Goal: Book appointment/travel/reservation

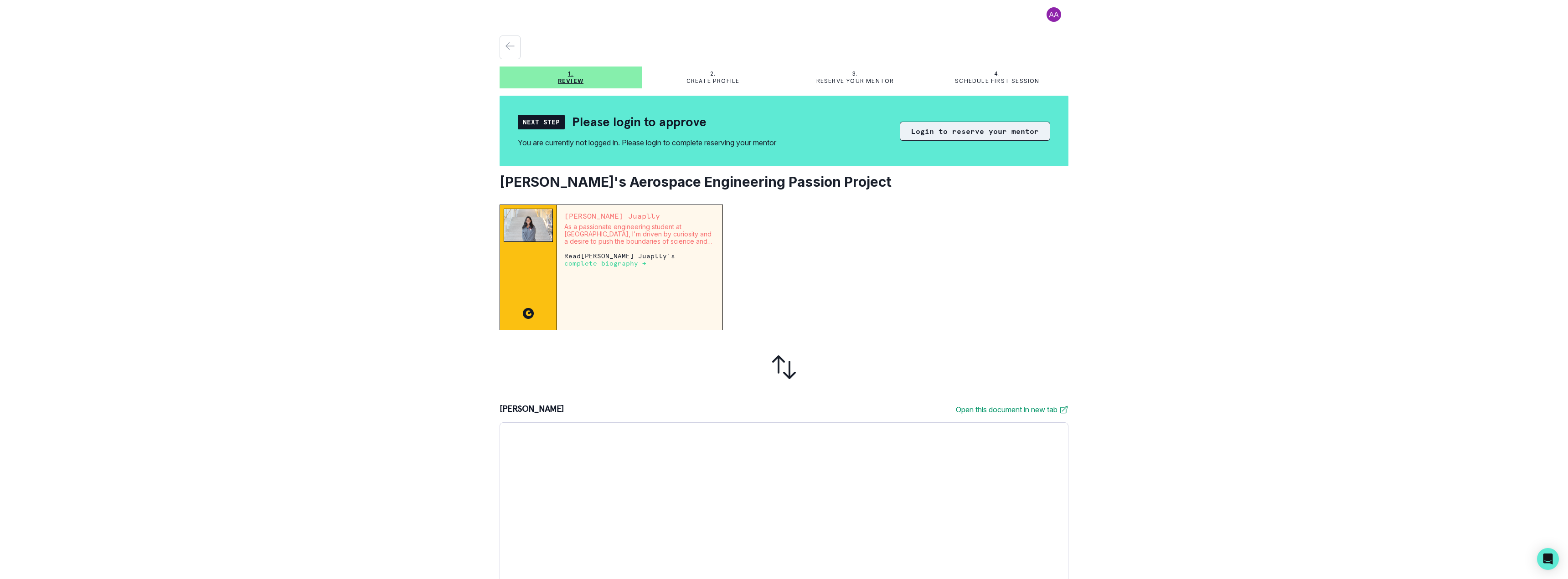
click at [957, 132] on button "Login to reserve your mentor" at bounding box center [975, 131] width 151 height 19
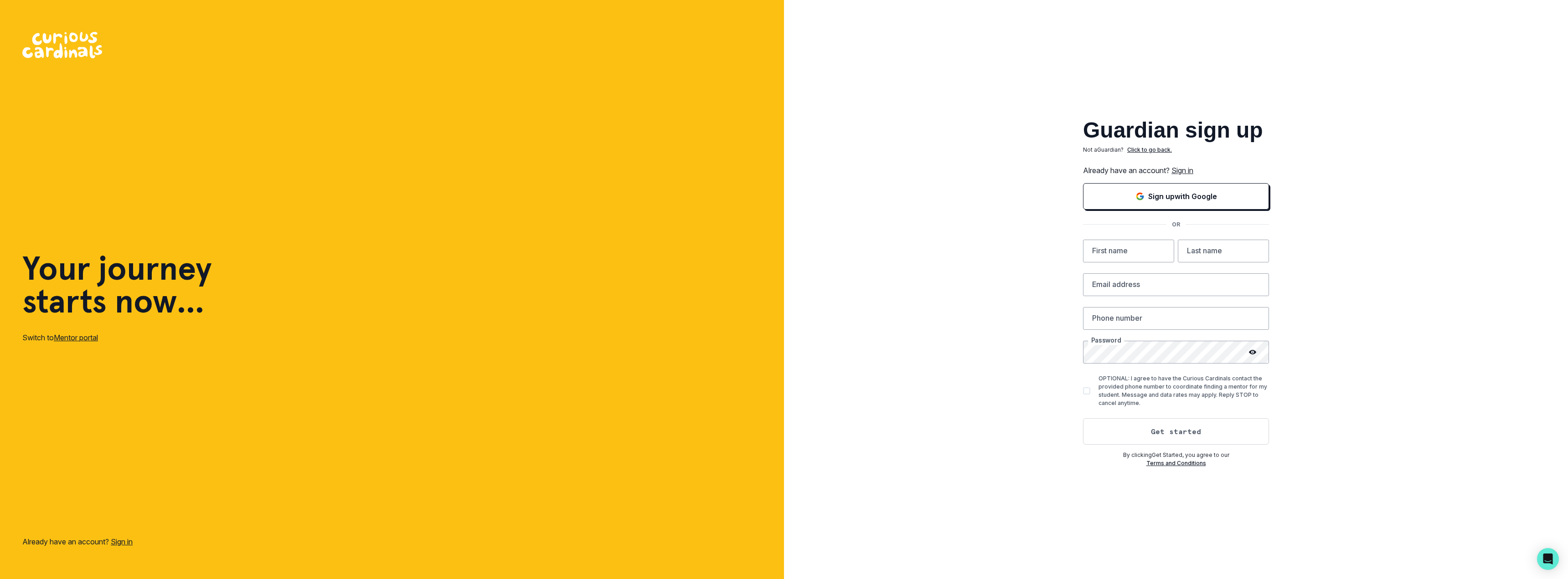
click at [1188, 172] on link "Sign in" at bounding box center [1182, 171] width 22 height 9
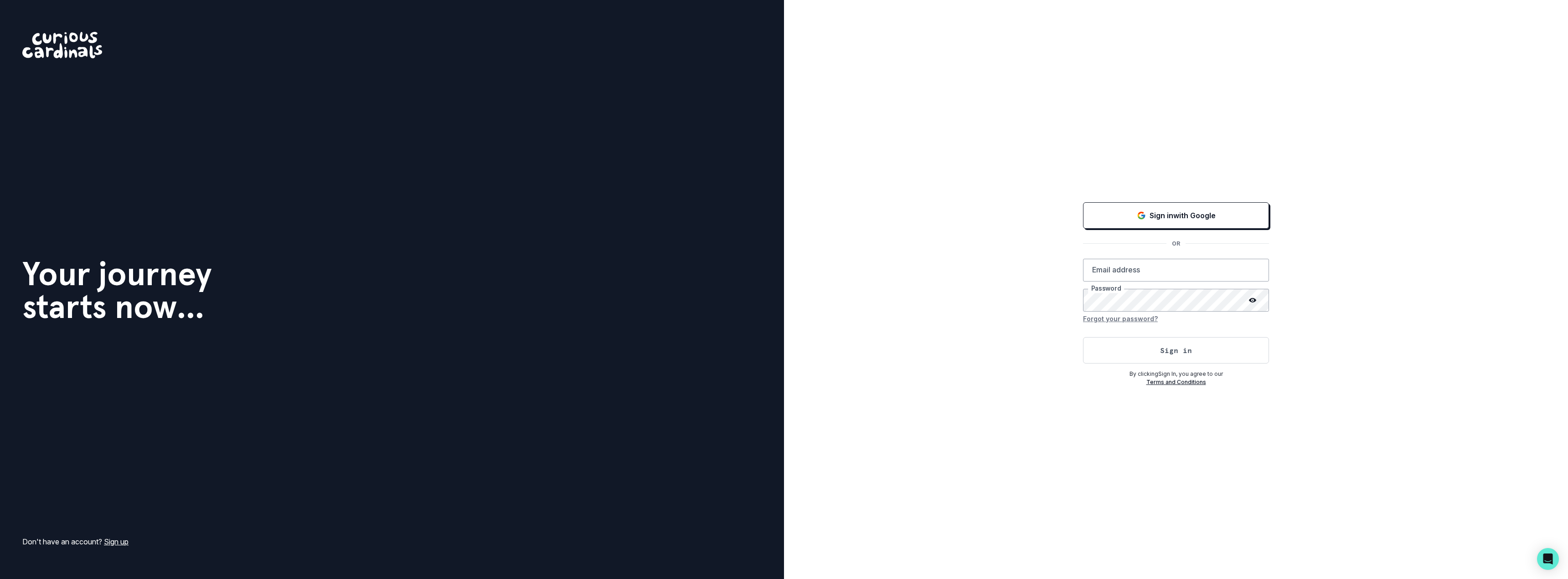
drag, startPoint x: 1190, startPoint y: 216, endPoint x: 971, endPoint y: 237, distance: 220.0
click at [971, 237] on div "Sign in with Google OR Email address Password Forgot your password? Sign in By …" at bounding box center [1176, 290] width 784 height 579
click at [1194, 216] on p "Sign in with Google" at bounding box center [1182, 216] width 66 height 11
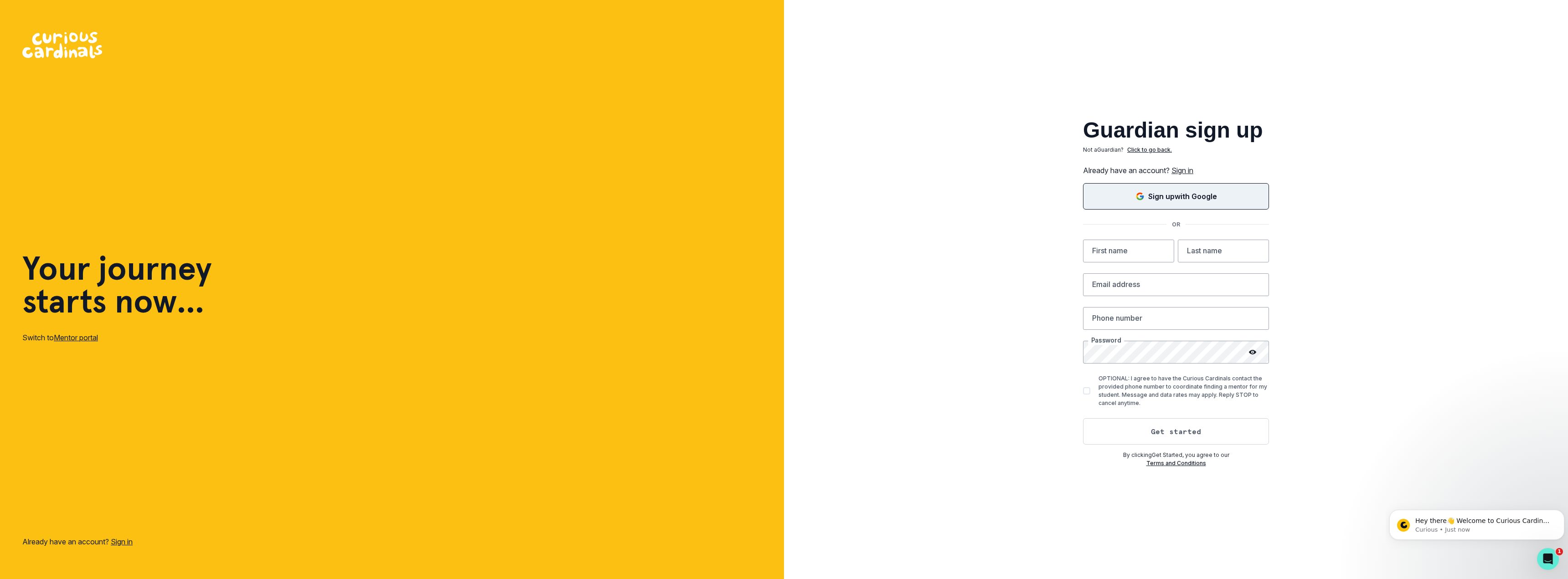
click at [1178, 202] on button "Sign up with Google" at bounding box center [1176, 196] width 186 height 26
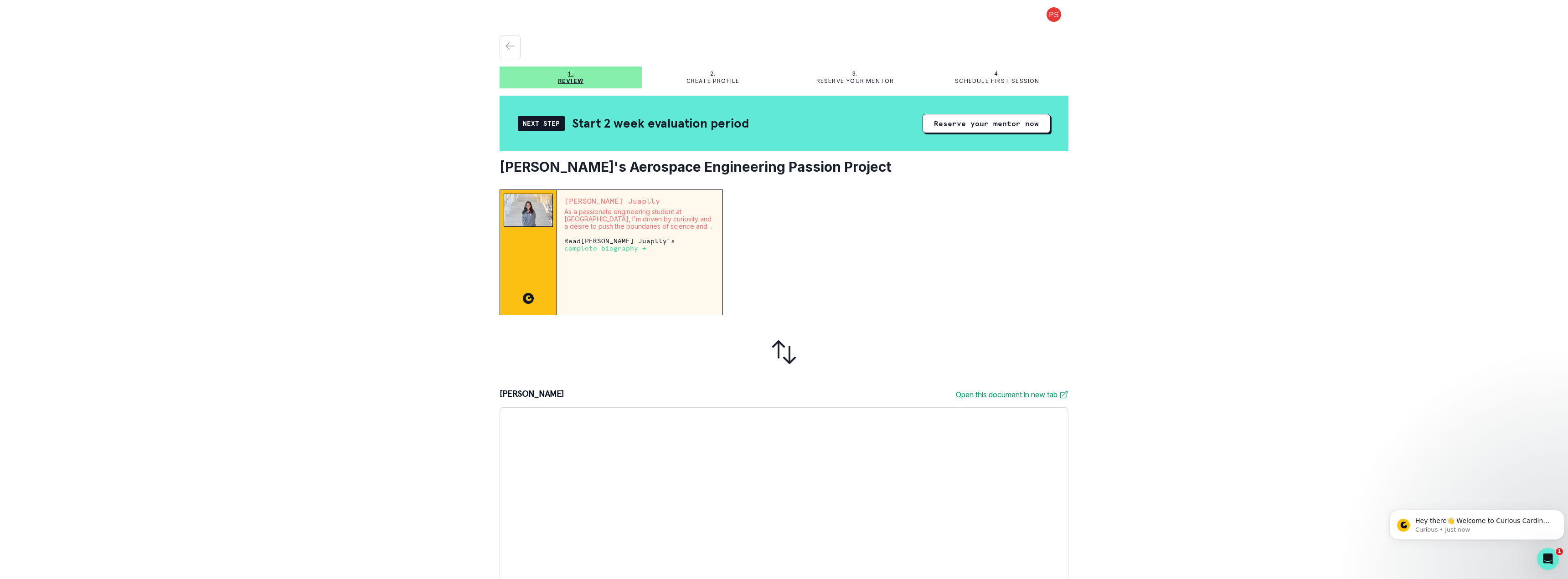
click at [602, 242] on p "Read [PERSON_NAME] 's complete biography →" at bounding box center [639, 245] width 151 height 15
click at [978, 122] on button "Reserve your mentor now" at bounding box center [987, 123] width 128 height 19
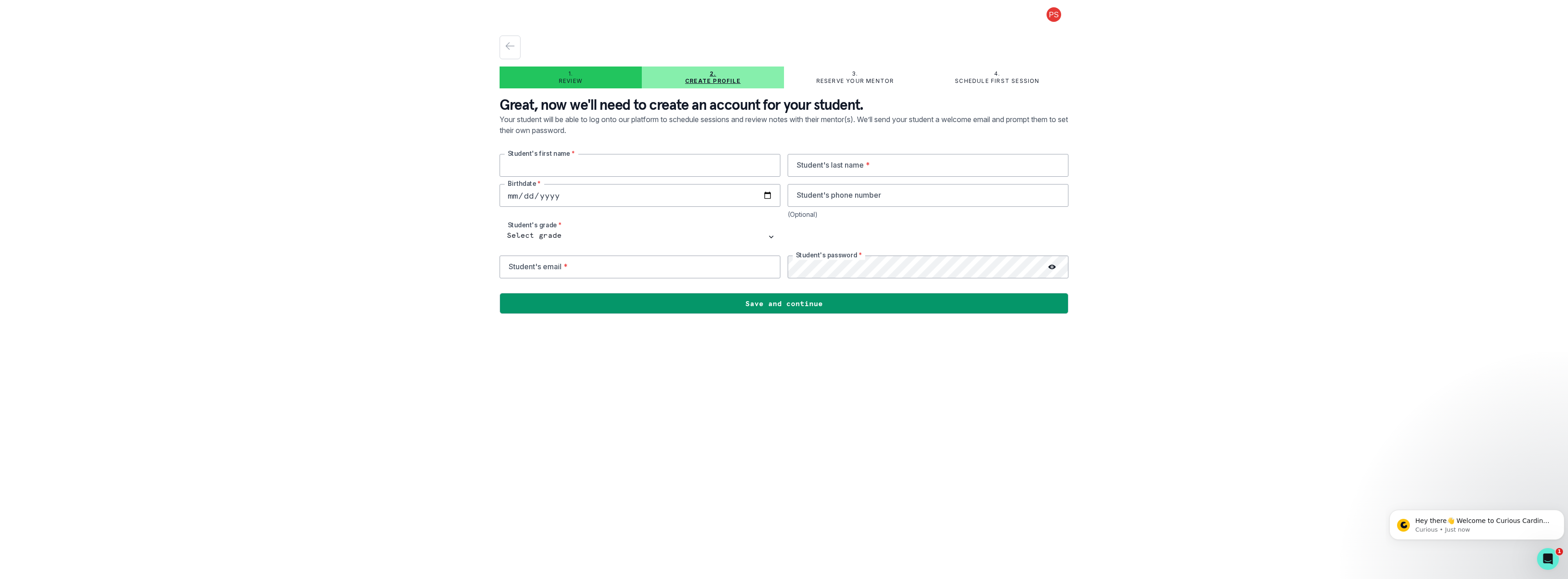
click at [565, 161] on input "text" at bounding box center [640, 165] width 281 height 23
type input "[PERSON_NAME]"
type input "Suraj"
type input "[DATE]"
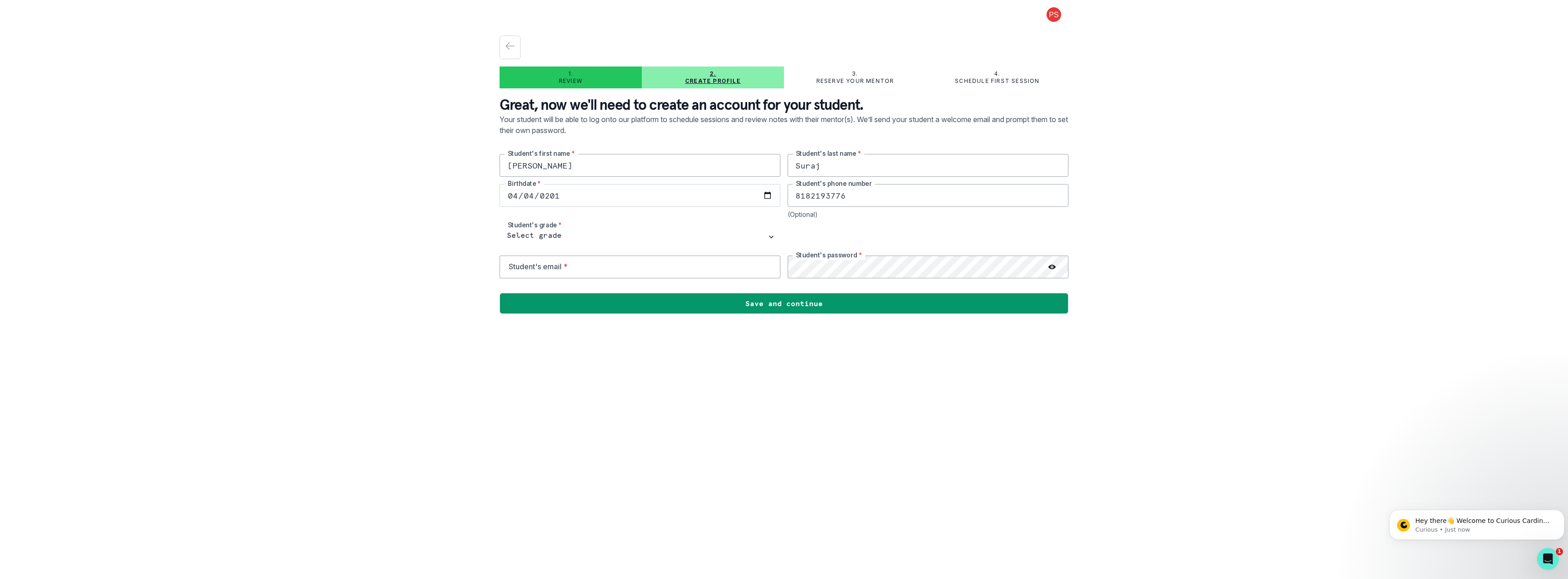
type input "8182193776"
click at [577, 235] on select "Select grade 1st Grade 2nd Grade 3rd Grade 4th Grade 5th Grade 6th Grade 7th Gr…" at bounding box center [640, 237] width 281 height 23
click at [500, 226] on select "Select grade 1st Grade 2nd Grade 3rd Grade 4th Grade 5th Grade 6th Grade 7th Gr…" at bounding box center [640, 237] width 281 height 23
drag, startPoint x: 561, startPoint y: 236, endPoint x: 561, endPoint y: 247, distance: 11.0
click at [562, 237] on select "Select grade 1st Grade 2nd Grade 3rd Grade 4th Grade 5th Grade 6th Grade 7th Gr…" at bounding box center [640, 237] width 281 height 23
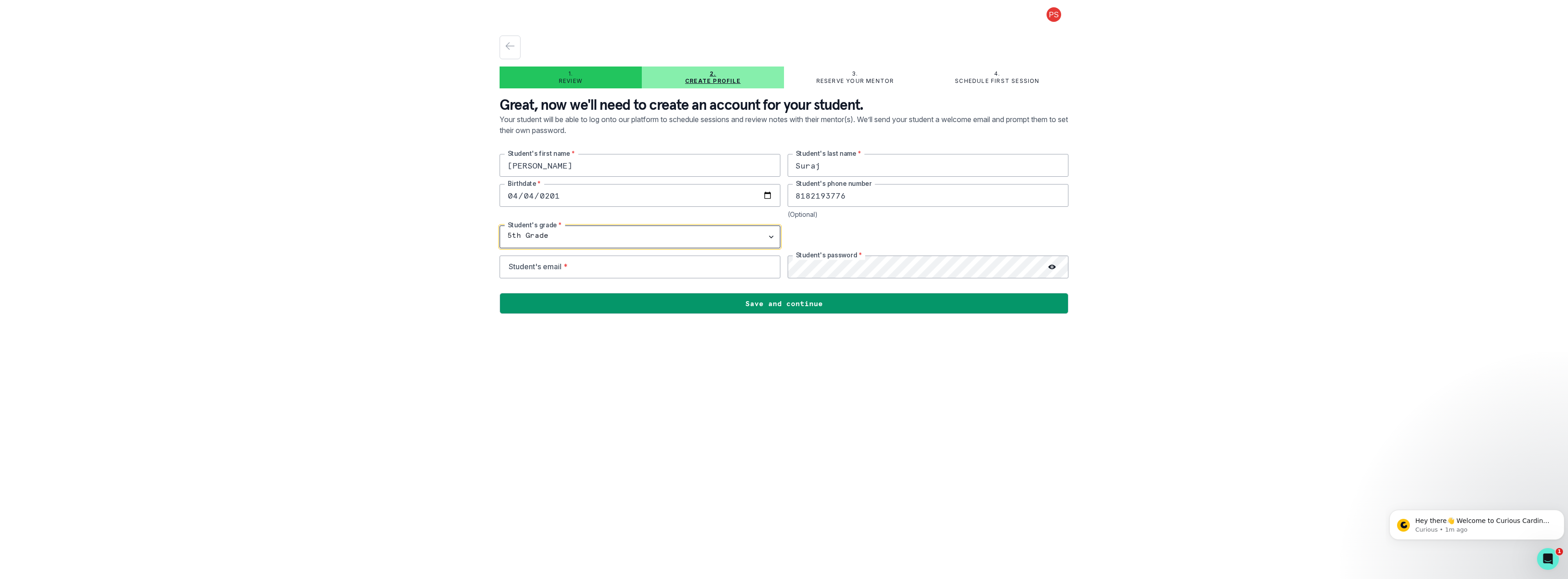
select select "6th Grade"
click at [500, 226] on select "Select grade 1st Grade 2nd Grade 3rd Grade 4th Grade 5th Grade 6th Grade 7th Gr…" at bounding box center [640, 237] width 281 height 23
click at [612, 270] on input "email" at bounding box center [640, 267] width 281 height 23
click at [1051, 269] on icon at bounding box center [1052, 267] width 7 height 7
click at [898, 326] on main "1. Review 2. Create profile 3. Reserve your mentor 4. Schedule first session Gr…" at bounding box center [784, 290] width 583 height 579
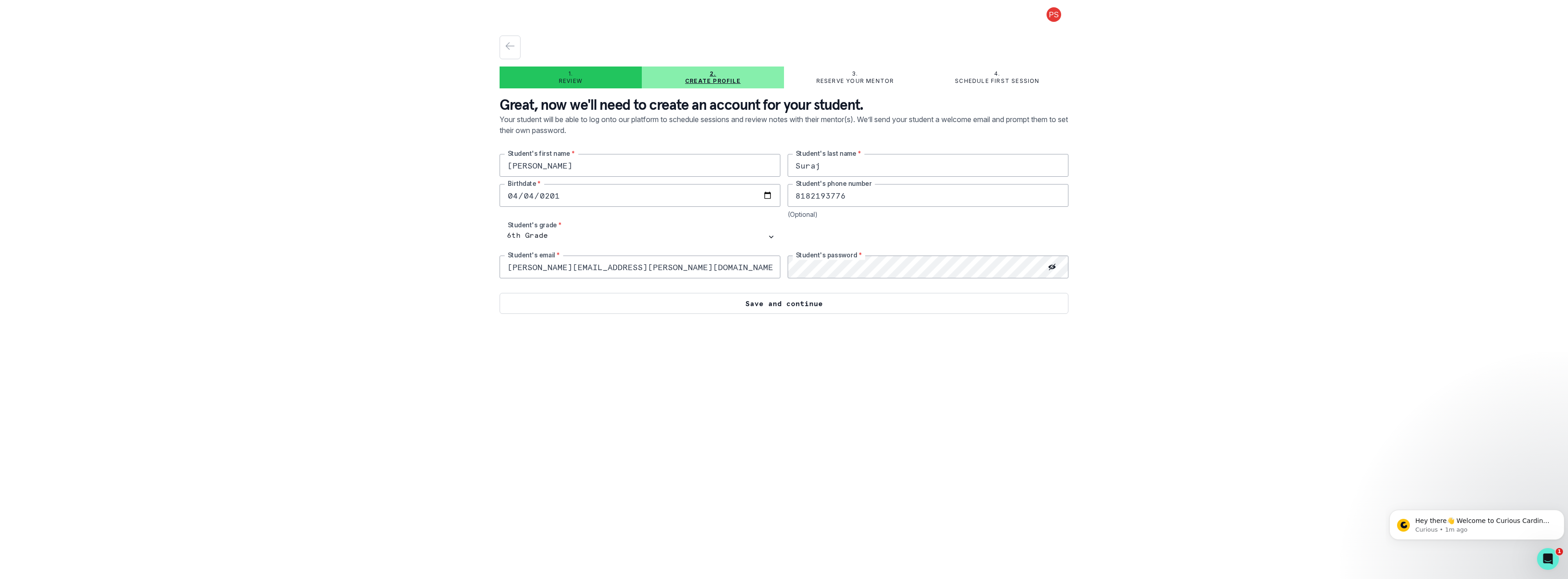
click at [808, 308] on button "Save and continue" at bounding box center [784, 303] width 568 height 21
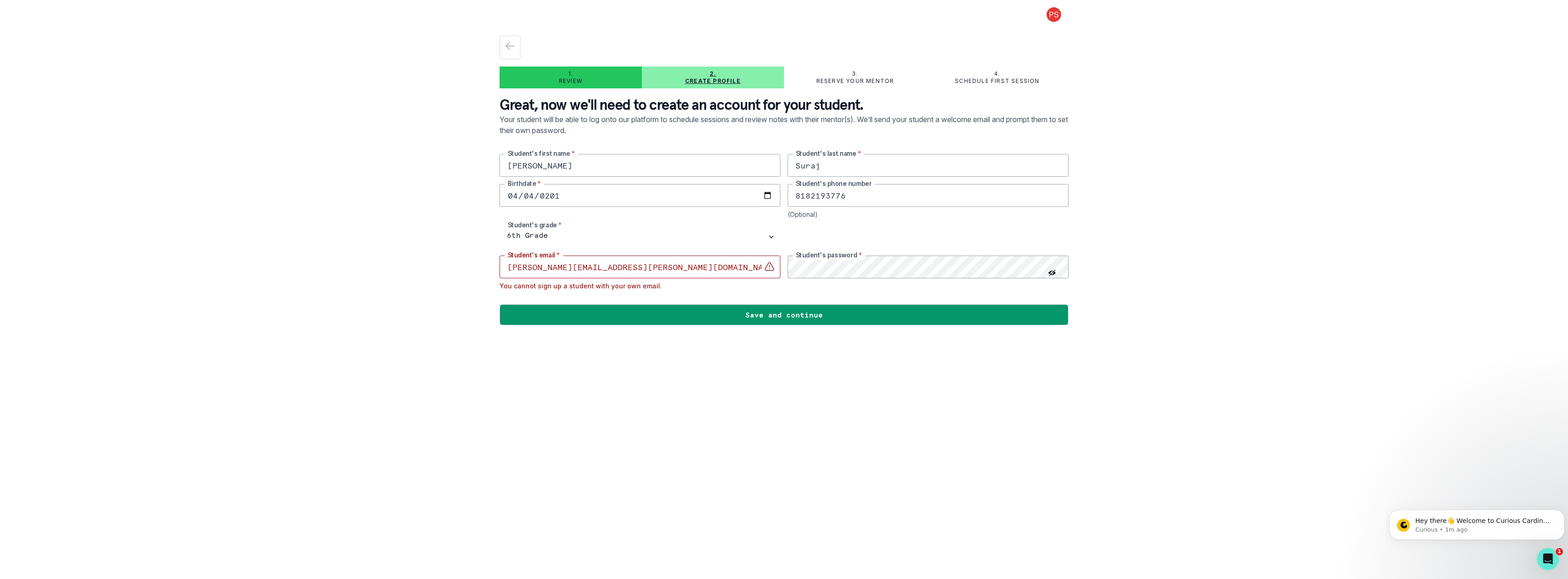
drag, startPoint x: 677, startPoint y: 268, endPoint x: 504, endPoint y: 264, distance: 173.0
click at [504, 264] on input "[PERSON_NAME][EMAIL_ADDRESS][PERSON_NAME][DOMAIN_NAME]" at bounding box center [640, 267] width 281 height 23
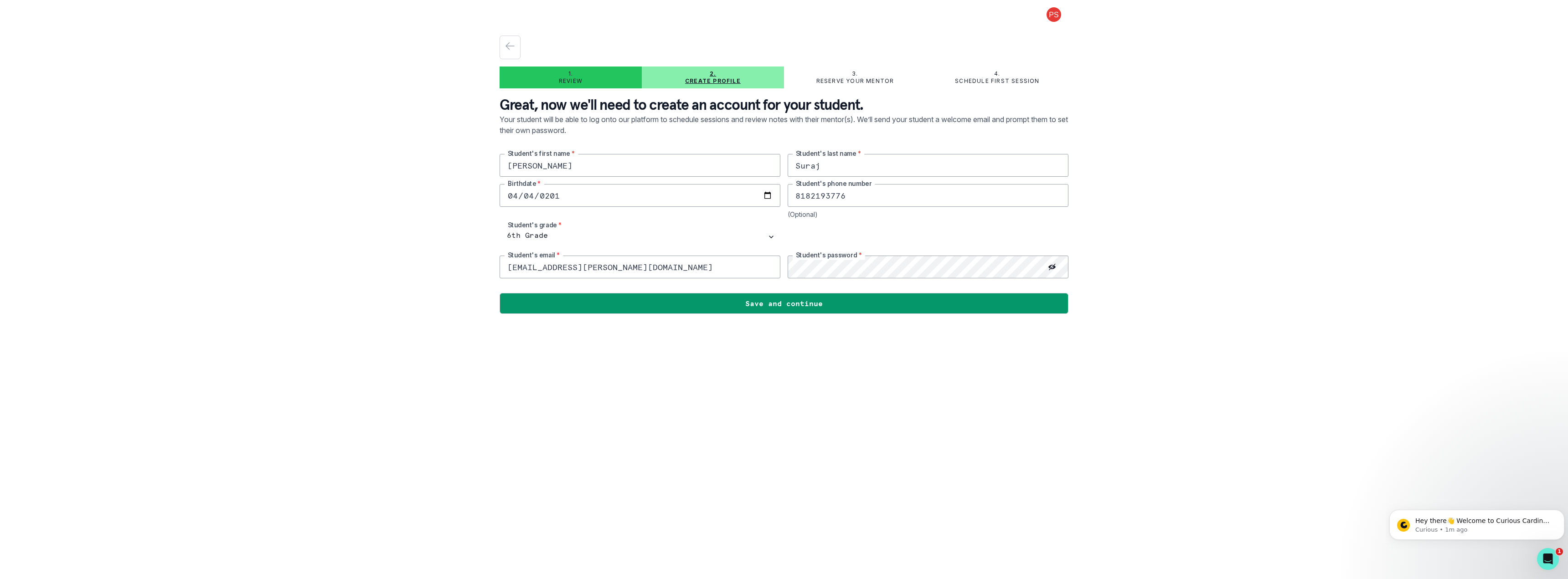
type input "[EMAIL_ADDRESS][PERSON_NAME][DOMAIN_NAME]"
click at [840, 428] on main "1. Review 2. Create profile 3. Reserve your mentor 4. Schedule first session Gr…" at bounding box center [784, 290] width 583 height 579
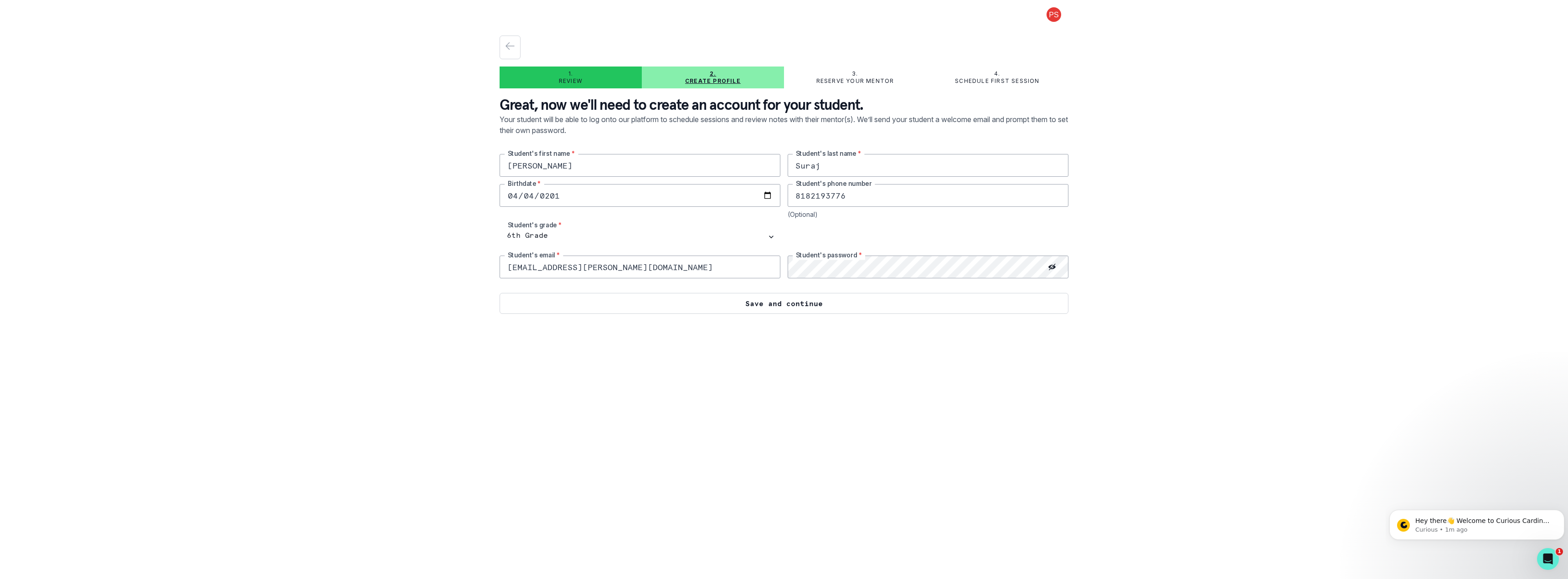
click at [776, 300] on button "Save and continue" at bounding box center [784, 303] width 568 height 21
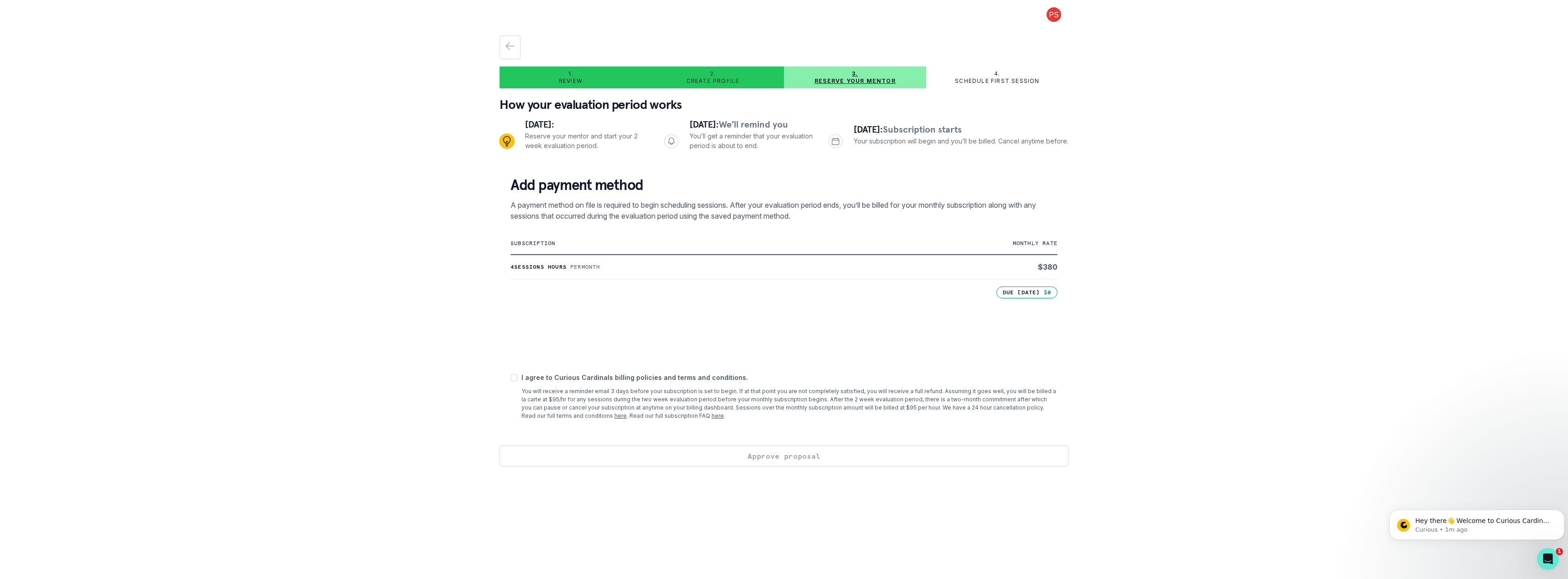
drag, startPoint x: 515, startPoint y: 380, endPoint x: 554, endPoint y: 384, distance: 39.2
click at [516, 380] on span at bounding box center [514, 377] width 7 height 7
click at [511, 378] on input "checkbox" at bounding box center [510, 377] width 0 height 0
checkbox input "true"
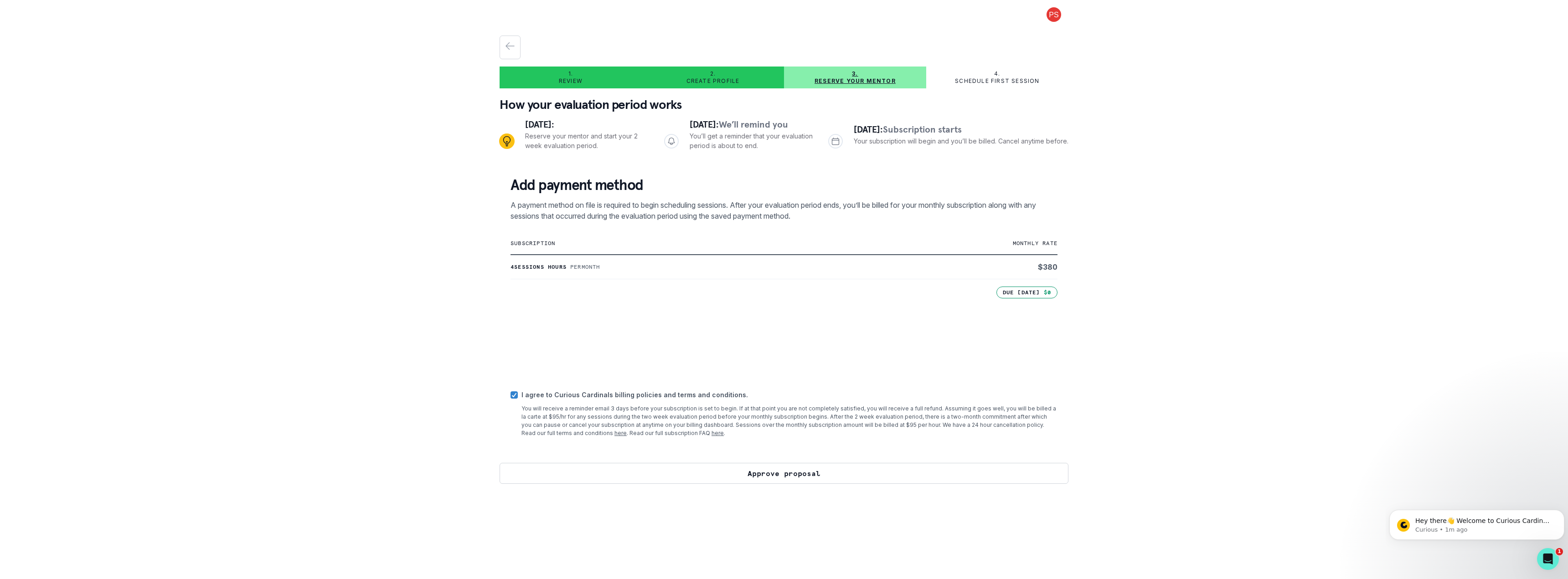
click at [766, 473] on button "Approve proposal" at bounding box center [784, 473] width 568 height 21
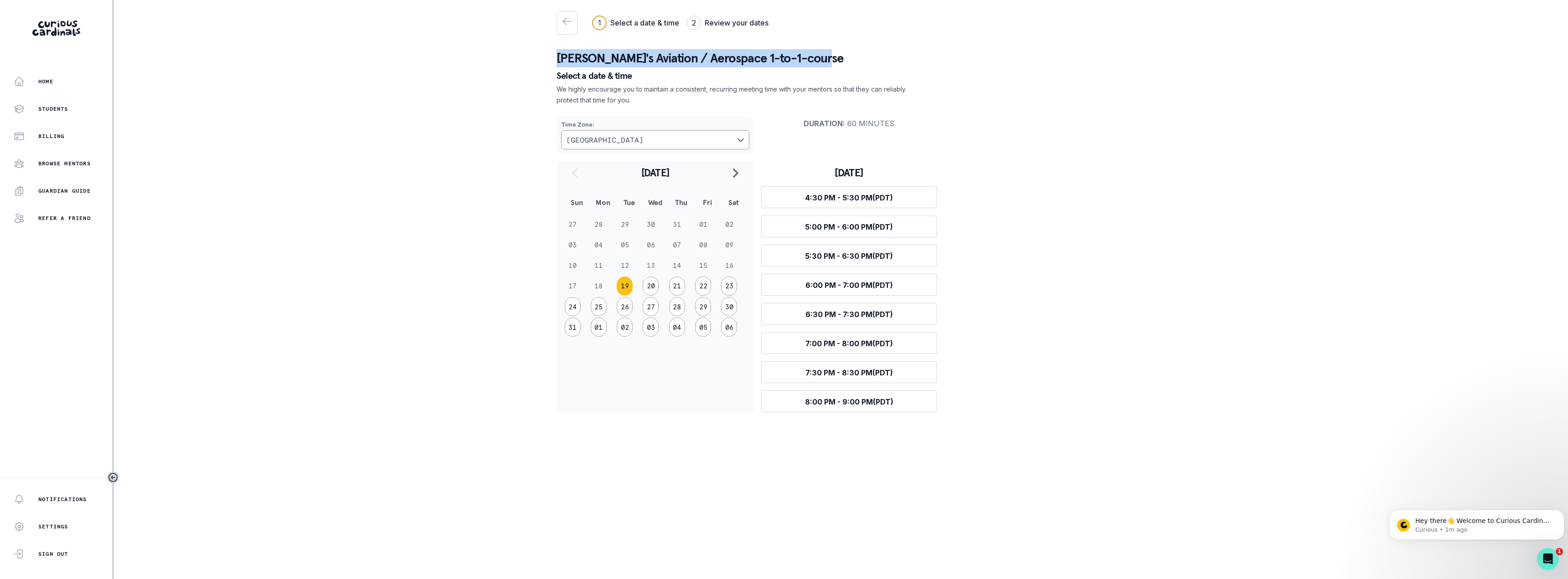
drag, startPoint x: 553, startPoint y: 57, endPoint x: 816, endPoint y: 56, distance: 263.0
click at [816, 56] on main "1 Select a date & time 2 Review your dates Continue [PERSON_NAME]'s Aviation / …" at bounding box center [841, 290] width 583 height 579
copy p "[PERSON_NAME]'s Aviation / Aerospace 1-to-1-course"
click at [1046, 176] on div "Time Zone : [GEOGRAPHIC_DATA] Duration : 60 minutes [DATE] Sun Mon Tue Wed Thu …" at bounding box center [841, 261] width 568 height 303
click at [650, 287] on button "20" at bounding box center [650, 286] width 16 height 19
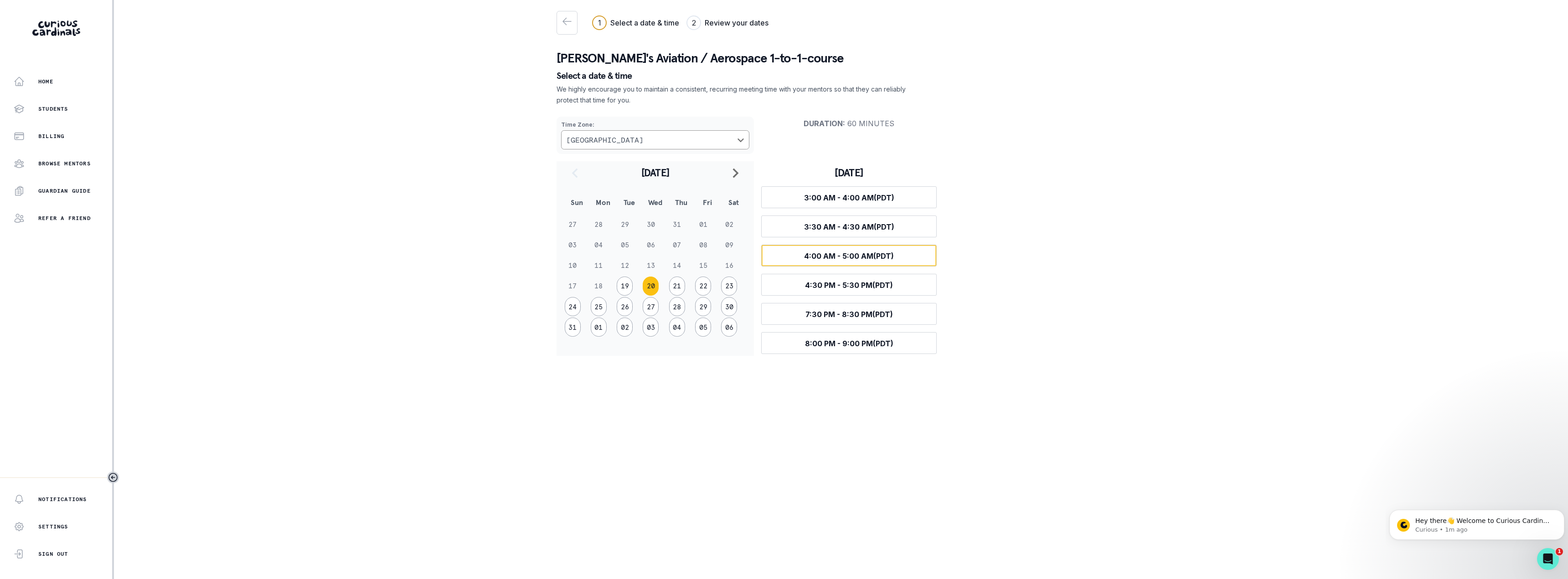
click at [856, 258] on span "4:00 AM - 5:00 AM (PDT)" at bounding box center [849, 256] width 90 height 9
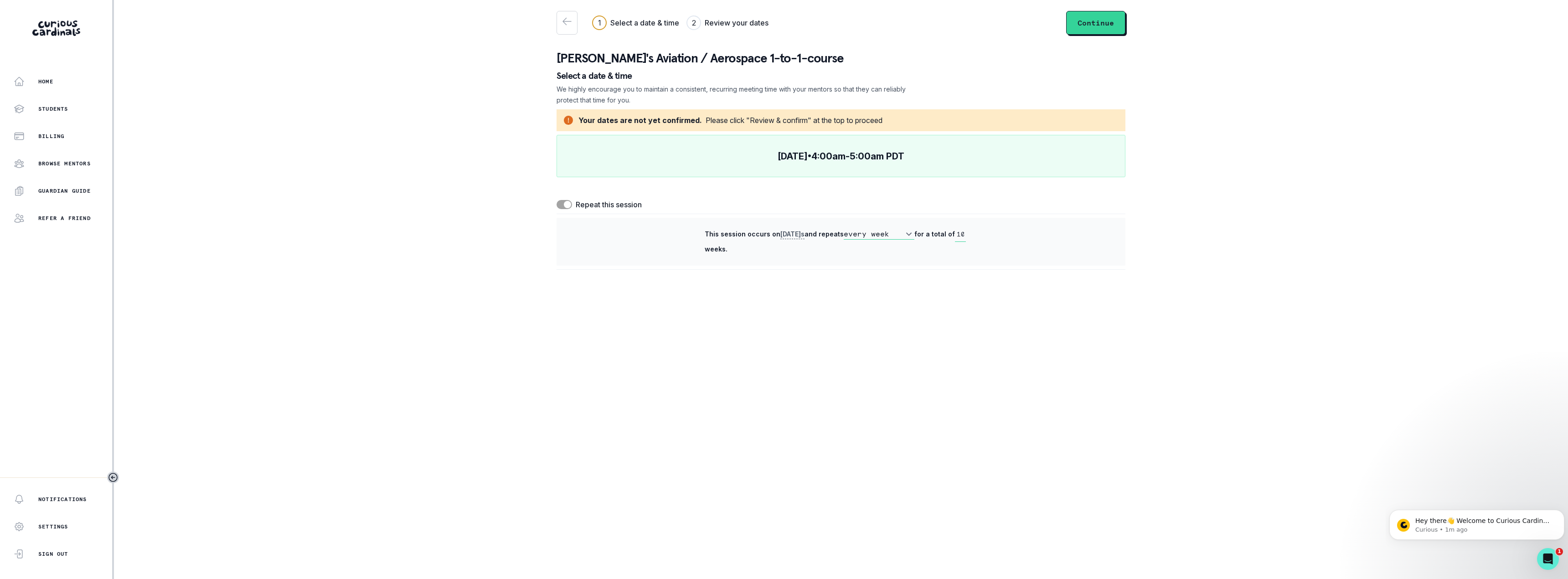
click at [778, 158] on p "[DATE] • 4:00am - 5:00am PDT" at bounding box center [841, 156] width 127 height 11
click at [905, 153] on p "[DATE] • 4:00am - 5:00am PDT" at bounding box center [841, 156] width 127 height 11
click at [567, 24] on icon "button" at bounding box center [567, 21] width 11 height 11
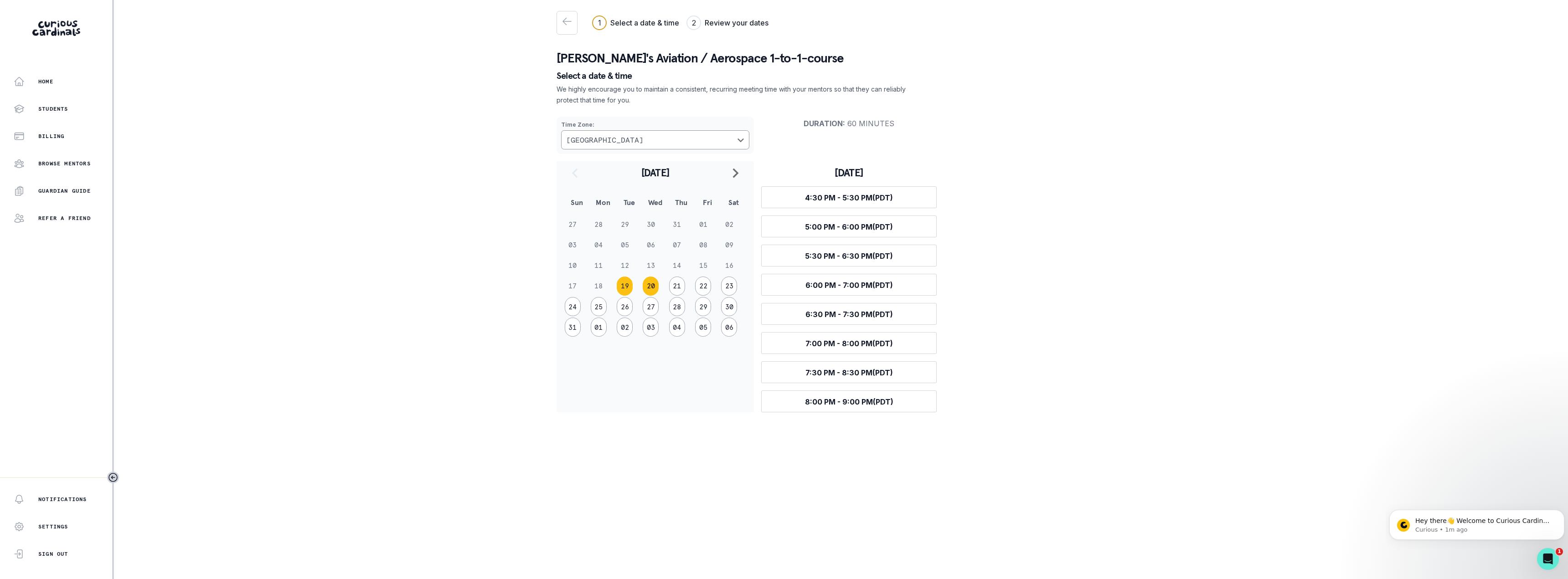
click at [652, 287] on button "20" at bounding box center [650, 286] width 16 height 19
click at [853, 313] on span "7:30 PM - 8:30 PM (PDT)" at bounding box center [849, 314] width 88 height 9
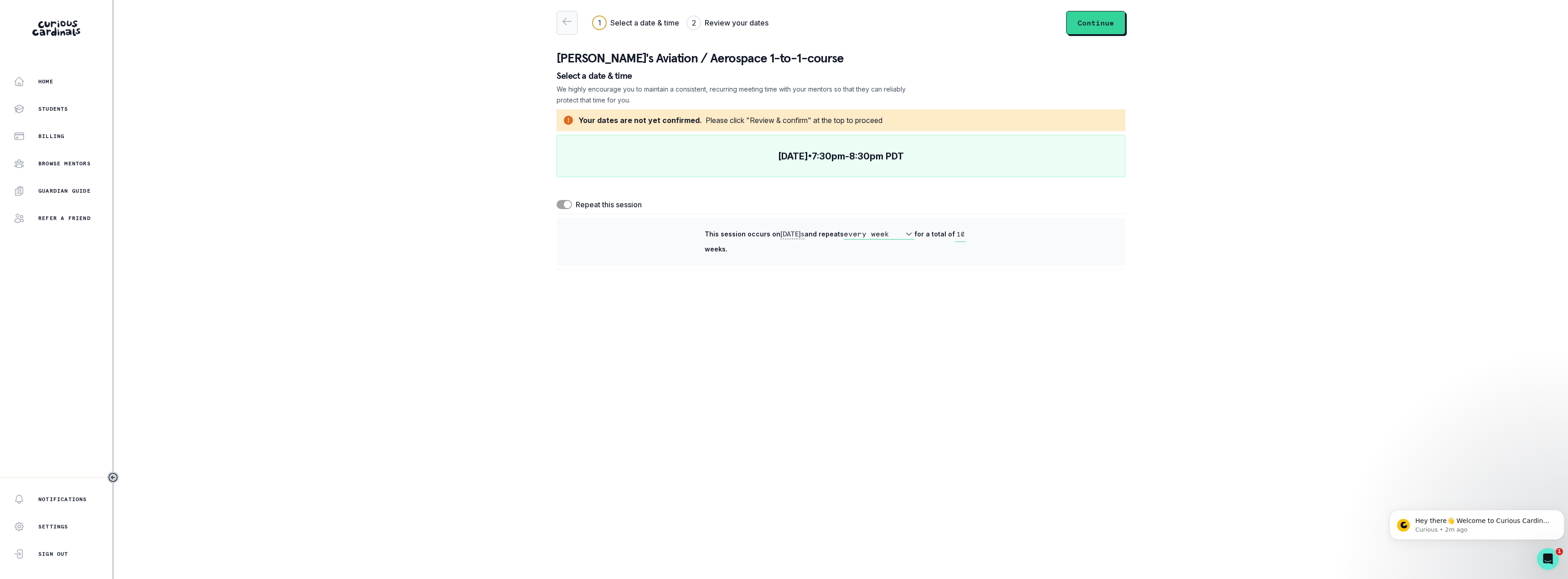
click at [572, 22] on button "button" at bounding box center [567, 23] width 21 height 24
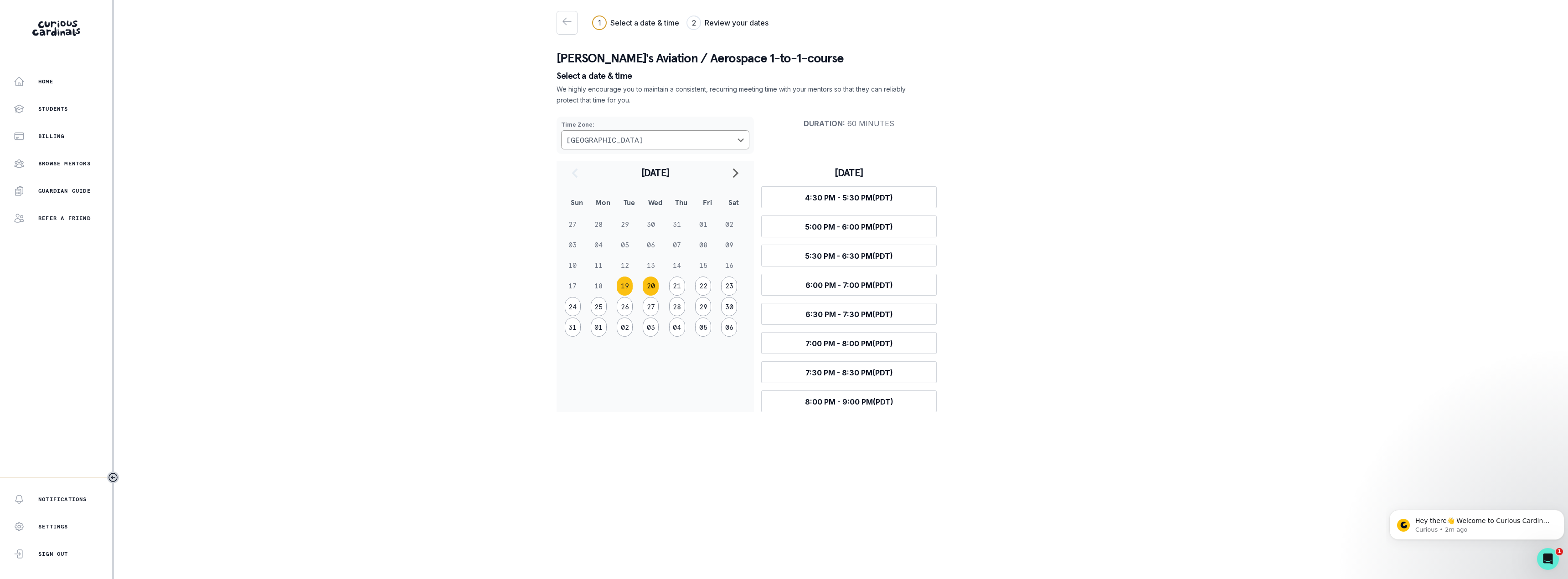
click at [644, 284] on button "20" at bounding box center [650, 286] width 16 height 19
click at [619, 282] on button "19" at bounding box center [624, 286] width 16 height 19
click at [652, 285] on button "20" at bounding box center [650, 286] width 16 height 19
click at [677, 285] on button "21" at bounding box center [676, 286] width 16 height 19
click at [705, 286] on button "22" at bounding box center [703, 286] width 16 height 19
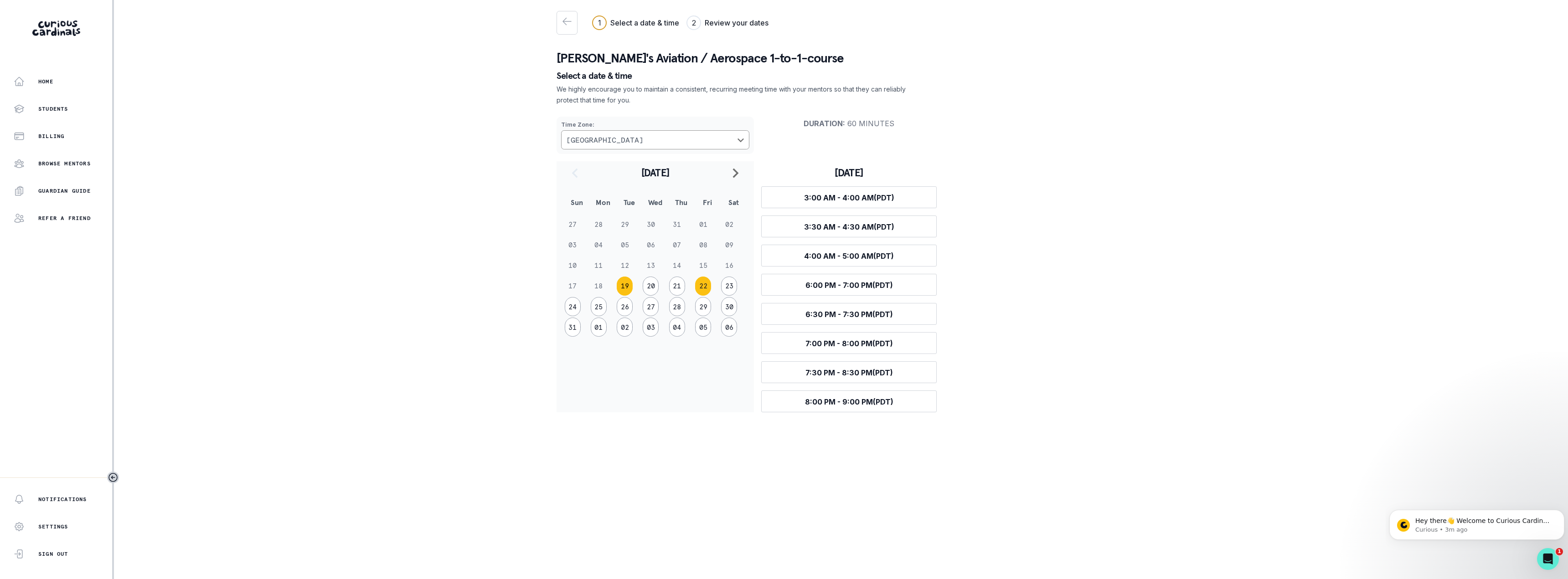
click at [626, 288] on button "19" at bounding box center [624, 286] width 16 height 19
click at [650, 283] on button "20" at bounding box center [650, 286] width 16 height 19
click at [871, 286] on span "4:30 PM - 5:30 PM (PDT)" at bounding box center [849, 285] width 88 height 9
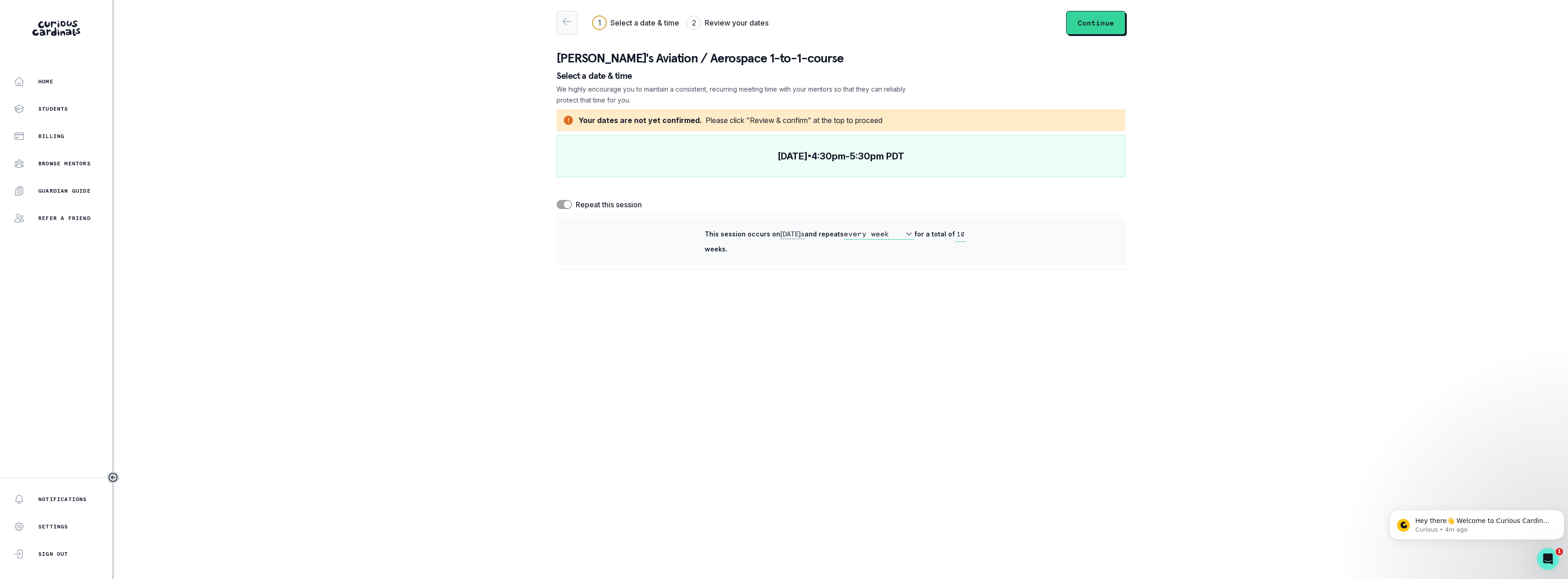
click at [565, 26] on icon "button" at bounding box center [567, 21] width 11 height 11
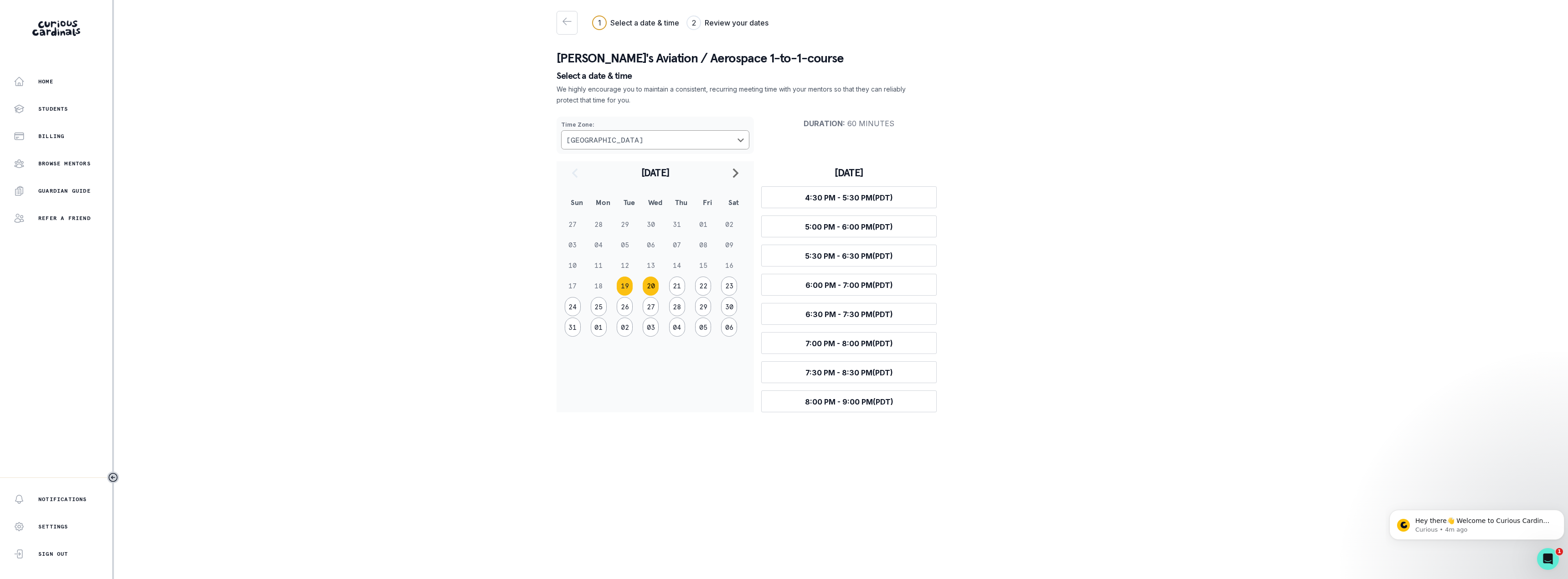
click at [650, 283] on button "20" at bounding box center [650, 286] width 16 height 19
click at [855, 285] on span "4:30 PM - 5:30 PM (PDT)" at bounding box center [849, 285] width 88 height 9
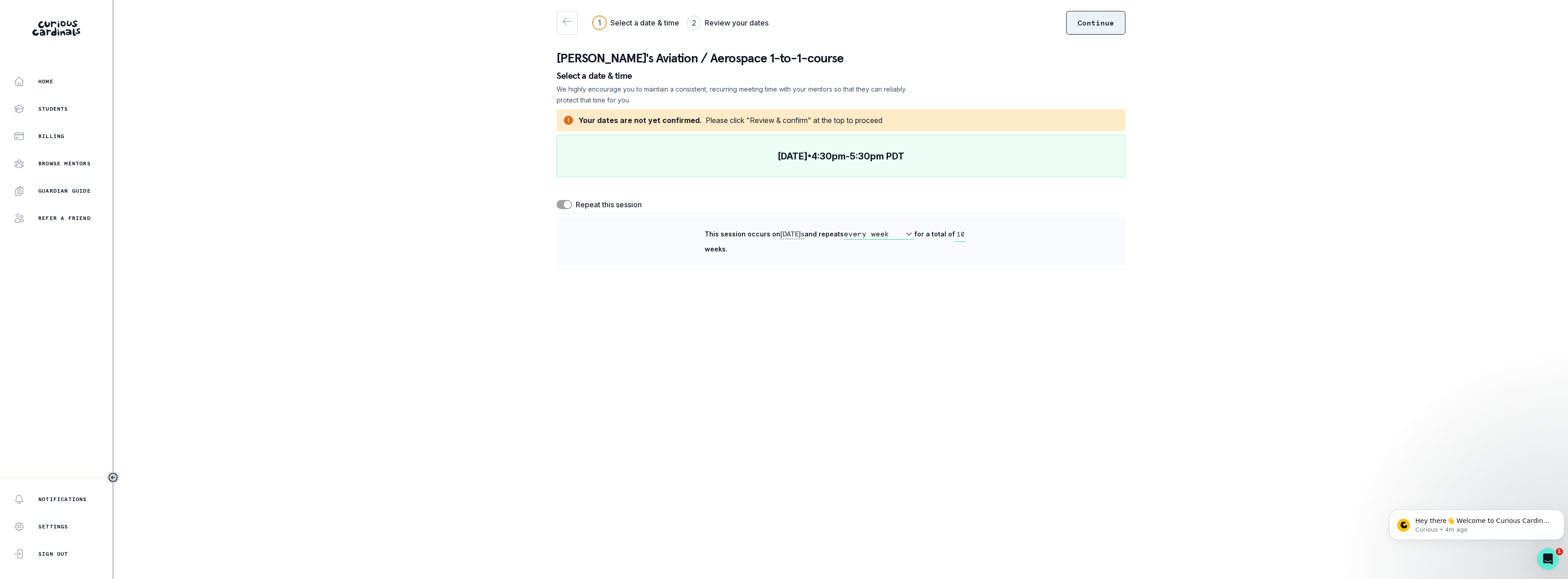
click at [1087, 22] on button "Continue" at bounding box center [1096, 23] width 59 height 24
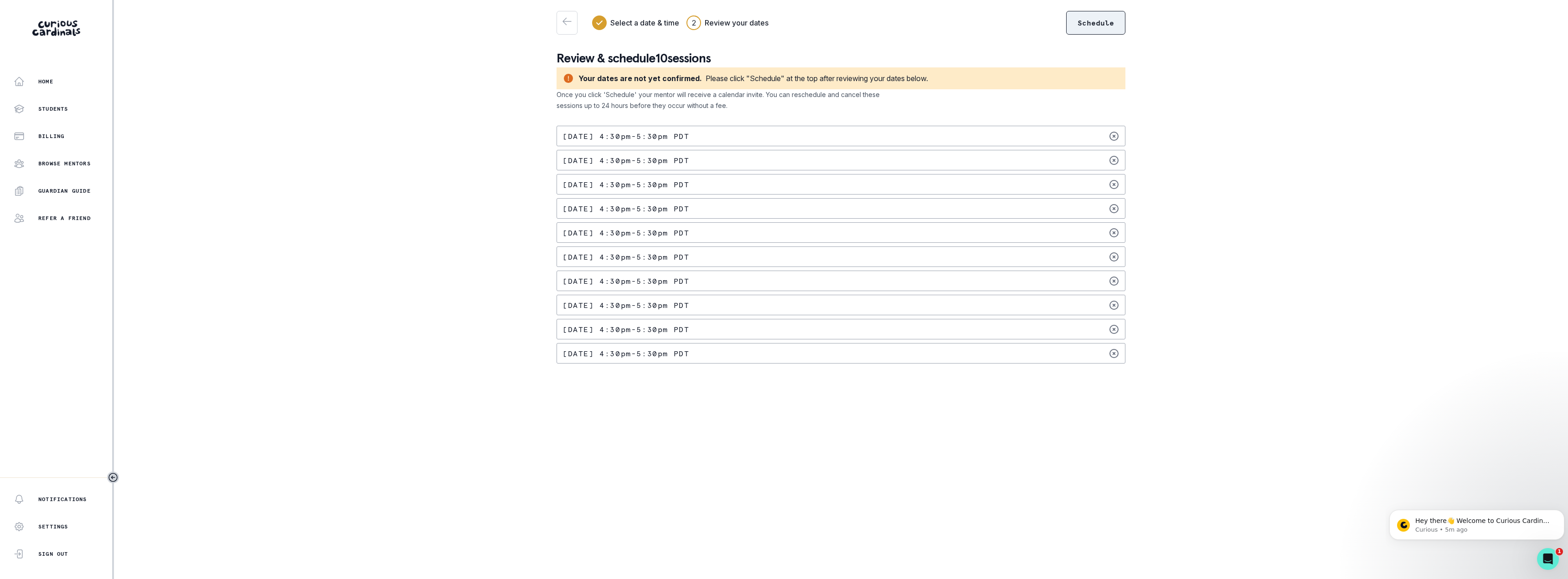
click at [1089, 28] on button "Schedule" at bounding box center [1096, 23] width 59 height 24
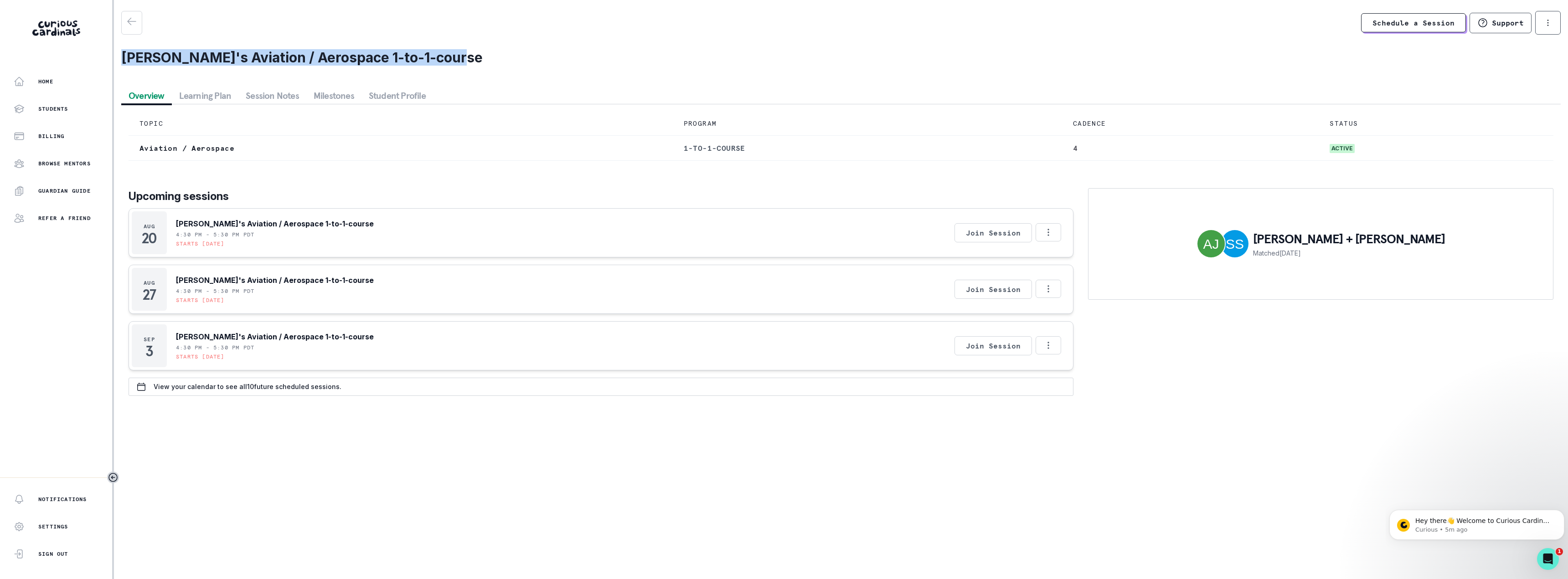
drag, startPoint x: 125, startPoint y: 59, endPoint x: 450, endPoint y: 50, distance: 325.1
click at [450, 50] on h2 "[PERSON_NAME]'s Aviation / Aerospace 1-to-1-course" at bounding box center [841, 58] width 1439 height 16
click at [1246, 395] on div "[PERSON_NAME] + [PERSON_NAME] Matched [DATE]" at bounding box center [1320, 291] width 465 height 207
drag, startPoint x: 125, startPoint y: 59, endPoint x: 449, endPoint y: 64, distance: 324.0
click at [449, 64] on h2 "[PERSON_NAME]'s Aviation / Aerospace 1-to-1-course" at bounding box center [841, 58] width 1439 height 16
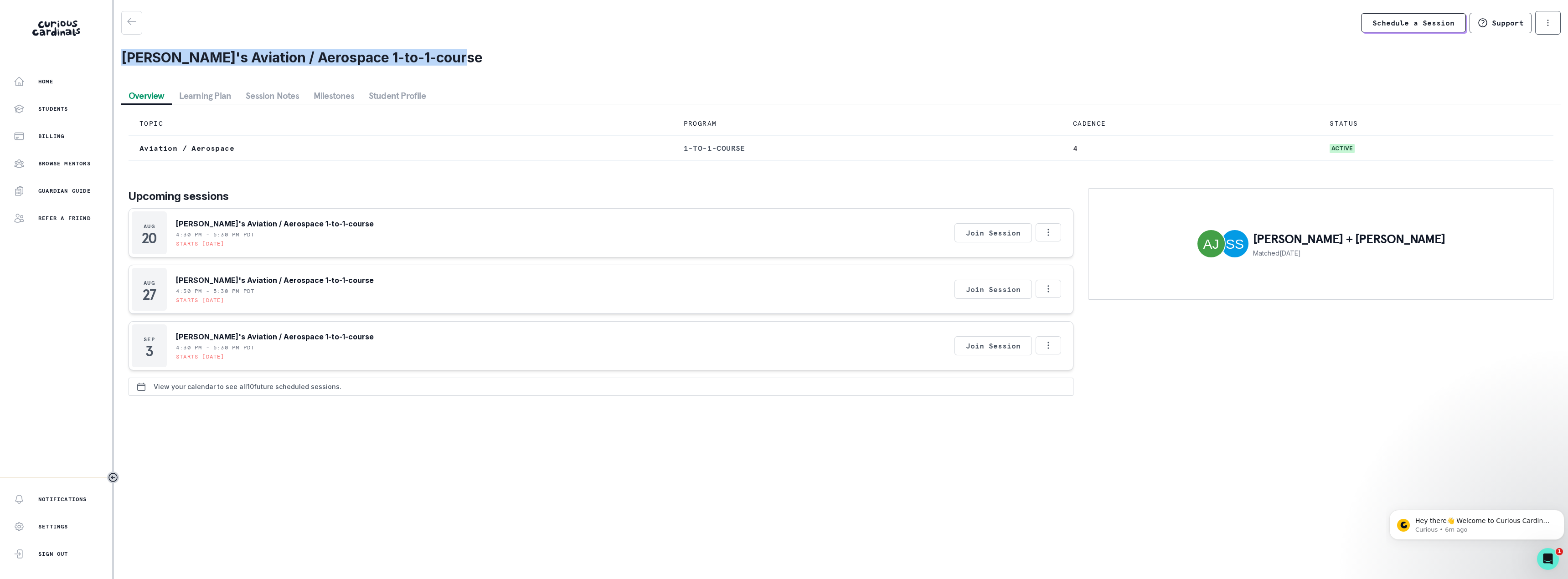
click at [318, 390] on p "View your calendar to see all 10 future scheduled sessions." at bounding box center [247, 386] width 187 height 7
